Goal: Find specific page/section: Find specific page/section

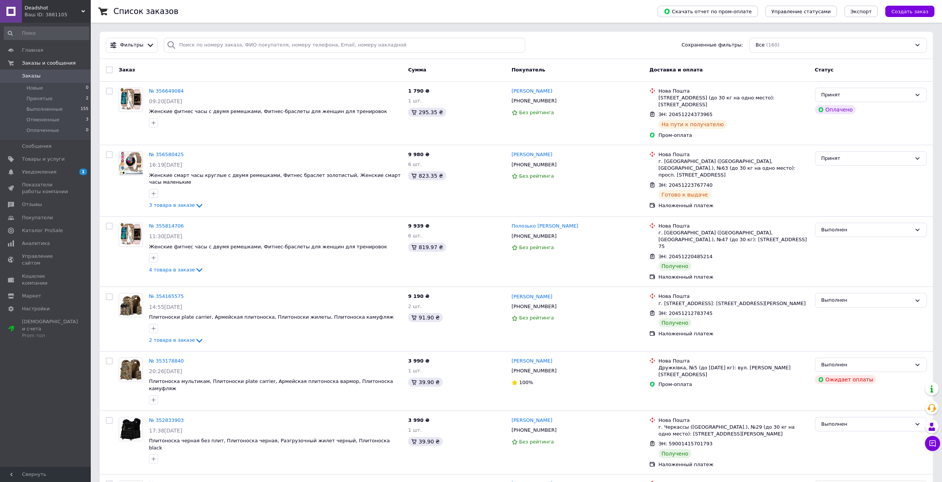
click at [31, 78] on span "Заказы" at bounding box center [31, 76] width 19 height 7
click at [40, 162] on span "Товары и услуги" at bounding box center [43, 159] width 43 height 7
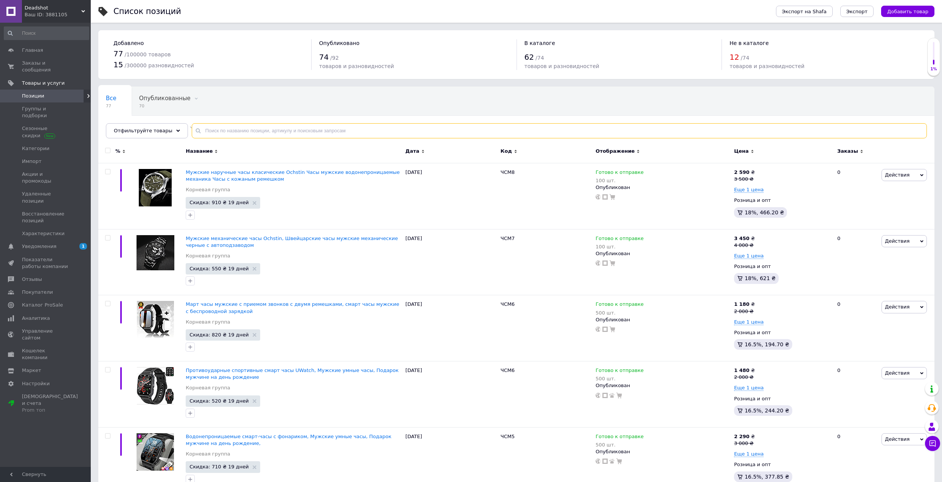
click at [203, 130] on input "text" at bounding box center [559, 130] width 735 height 15
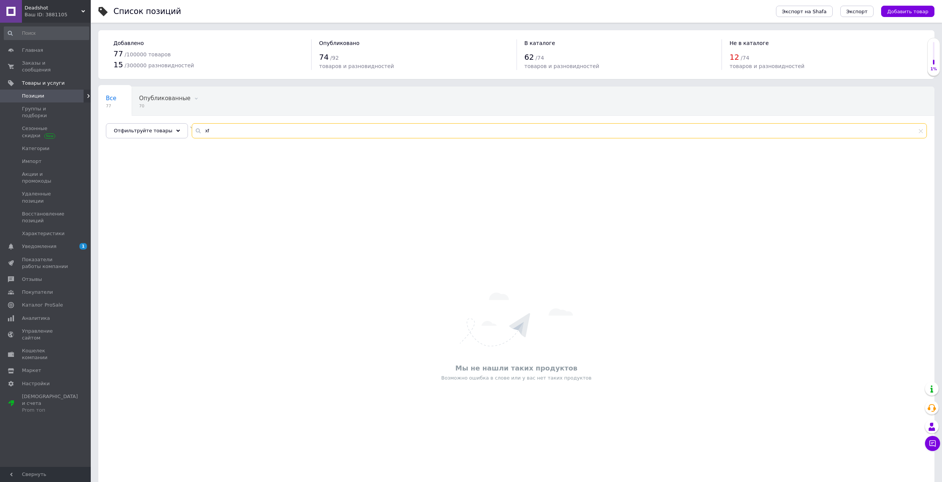
type input "x"
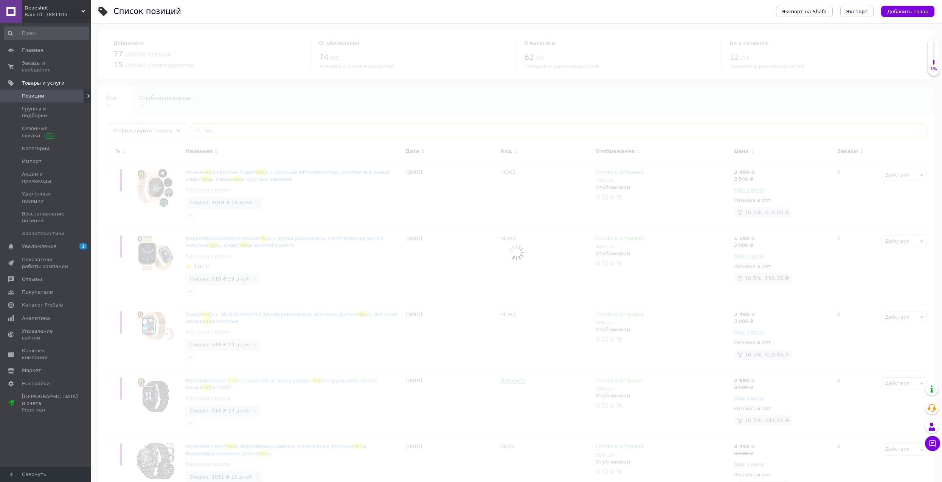
type input "часы"
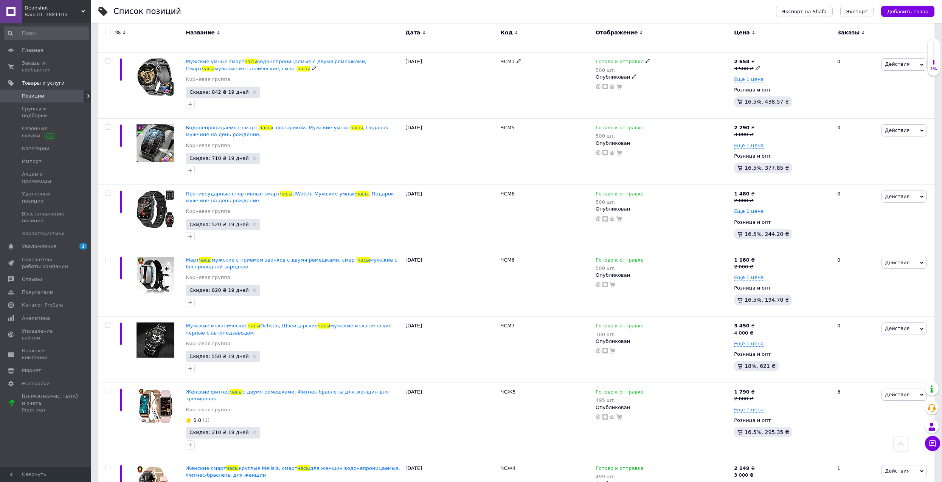
scroll to position [857, 0]
